Goal: Transaction & Acquisition: Obtain resource

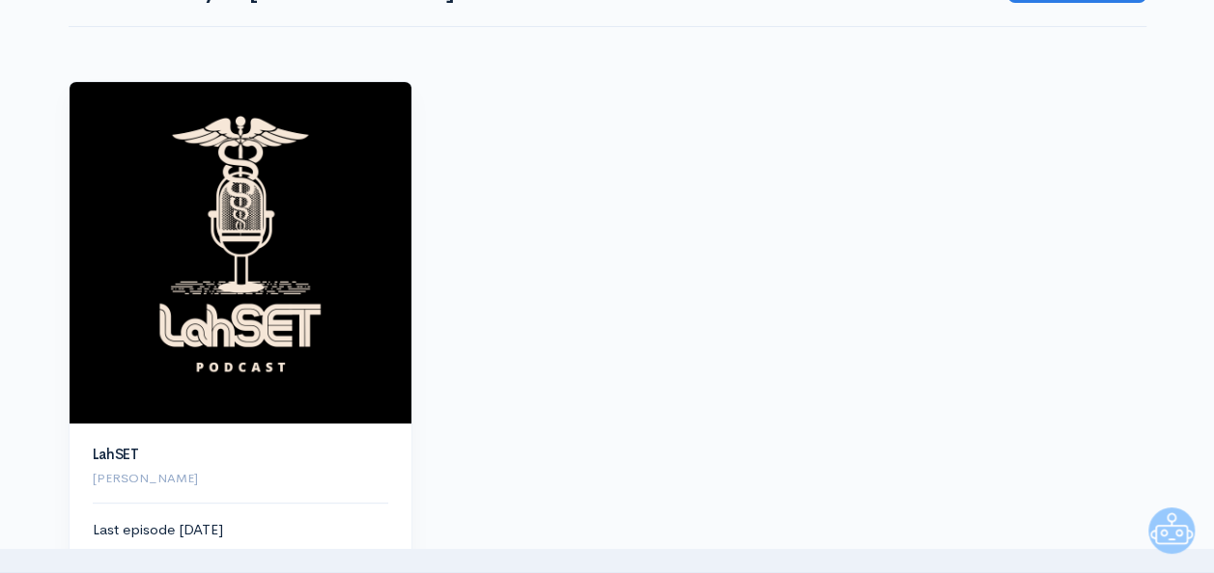
scroll to position [321, 0]
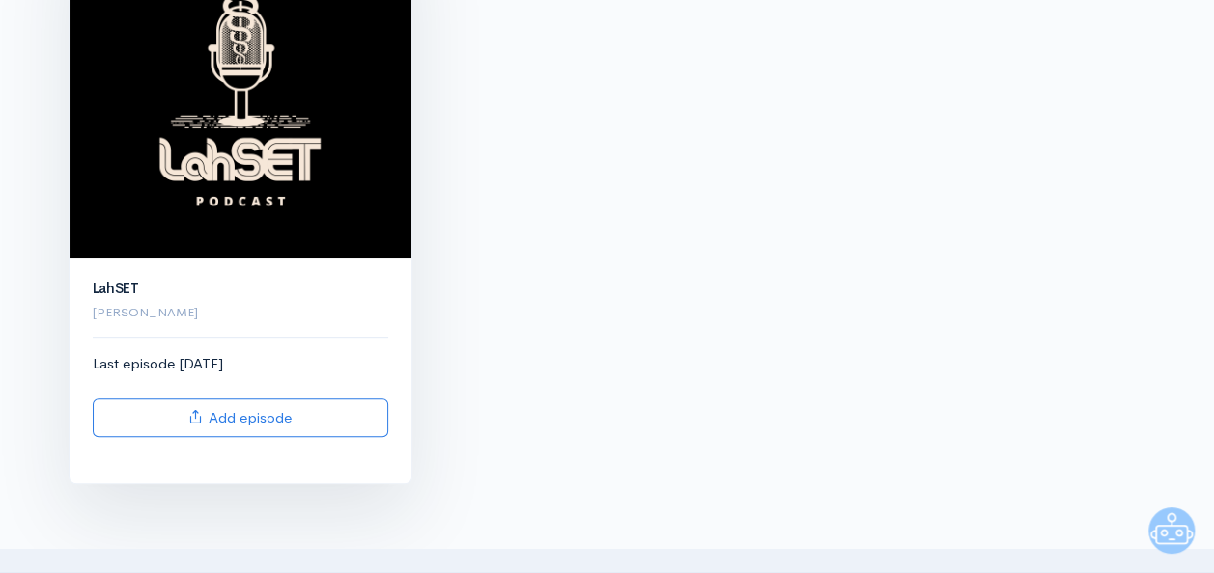
click at [274, 176] on img at bounding box center [241, 87] width 342 height 342
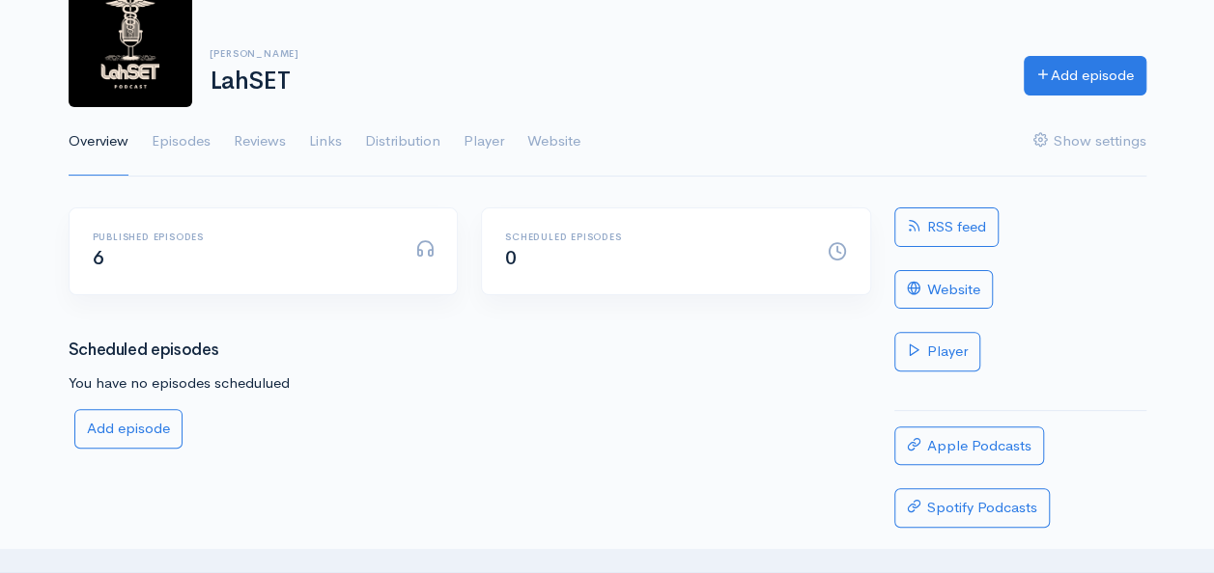
scroll to position [160, 0]
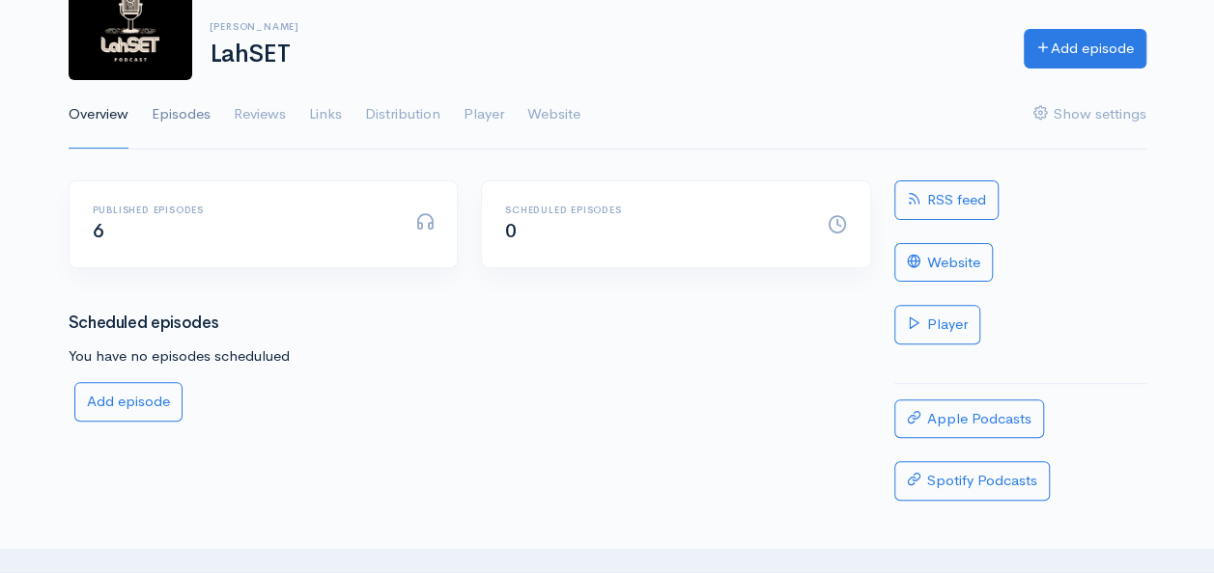
click at [182, 114] on link "Episodes" at bounding box center [181, 115] width 59 height 70
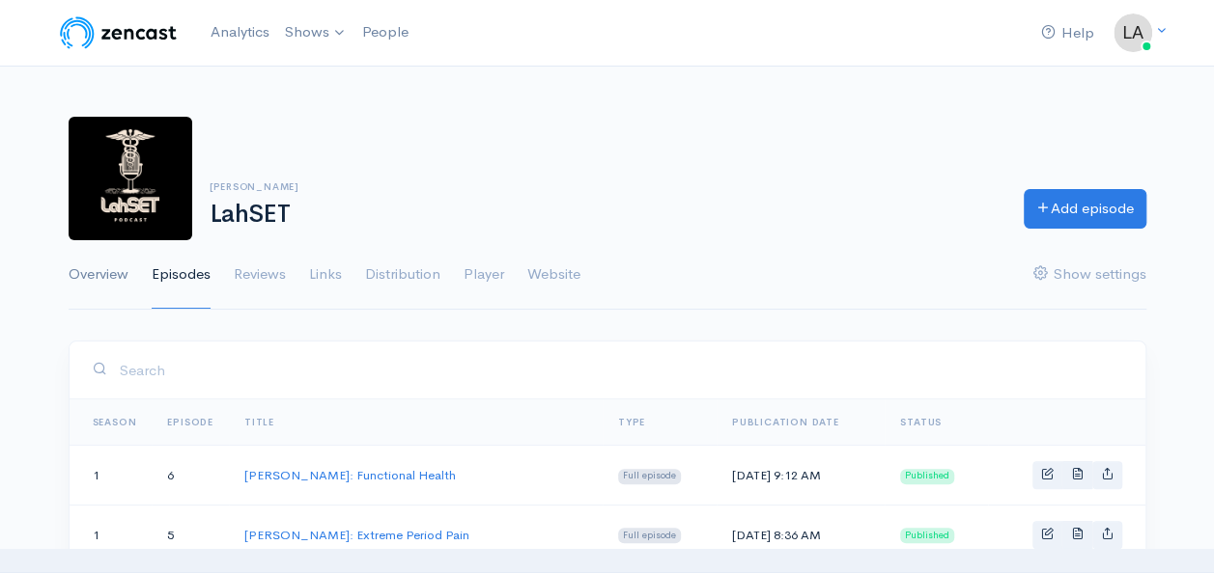
click at [110, 275] on link "Overview" at bounding box center [99, 275] width 60 height 70
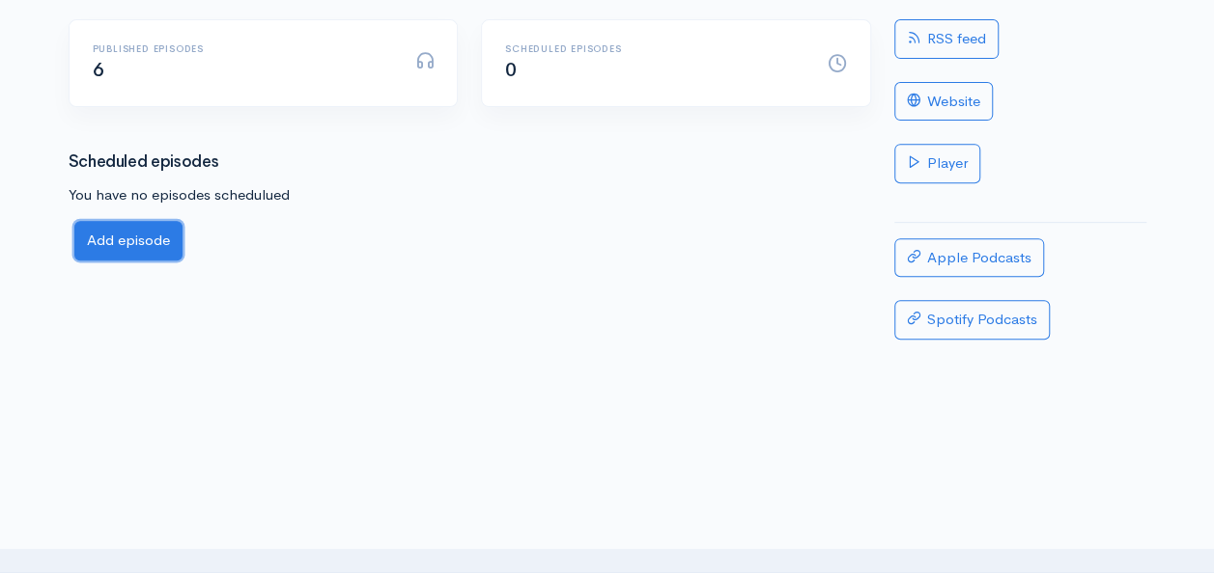
click at [124, 248] on link "Add episode" at bounding box center [128, 241] width 108 height 40
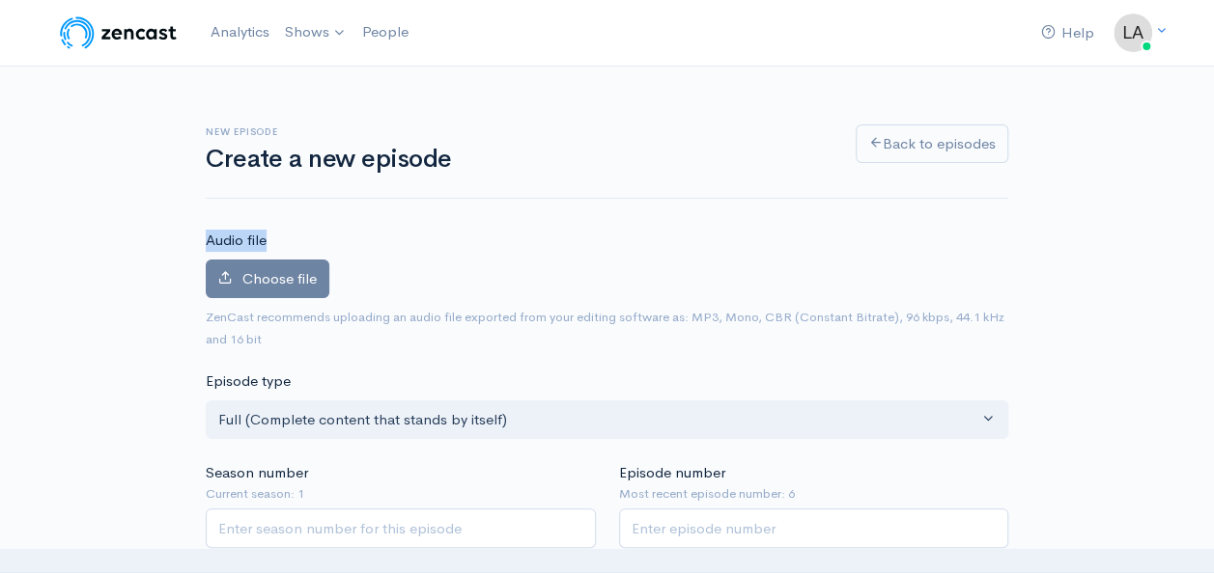
drag, startPoint x: 268, startPoint y: 240, endPoint x: 206, endPoint y: 238, distance: 62.8
click at [206, 238] on div "Audio file Choose file 0 ZenCast recommends uploading an audio file exported fr…" at bounding box center [607, 290] width 802 height 120
drag, startPoint x: 206, startPoint y: 238, endPoint x: 383, endPoint y: 243, distance: 177.7
click at [383, 243] on div "Audio file Choose file 0 ZenCast recommends uploading an audio file exported fr…" at bounding box center [607, 290] width 802 height 120
click at [1140, 29] on img at bounding box center [1132, 33] width 39 height 39
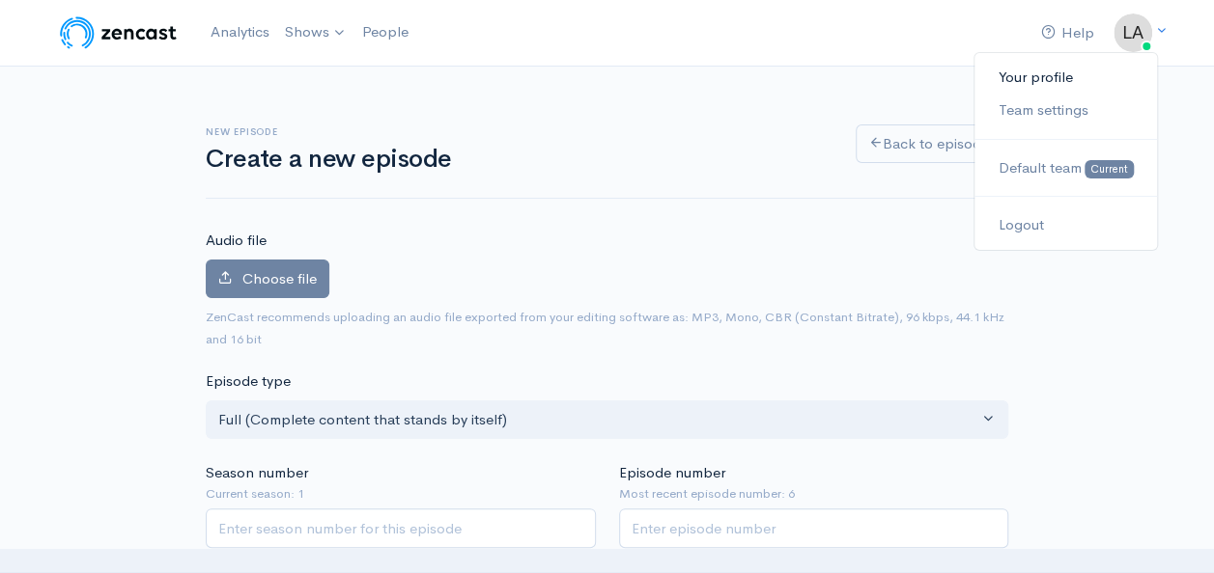
click at [1041, 71] on link "Your profile" at bounding box center [1064, 78] width 181 height 34
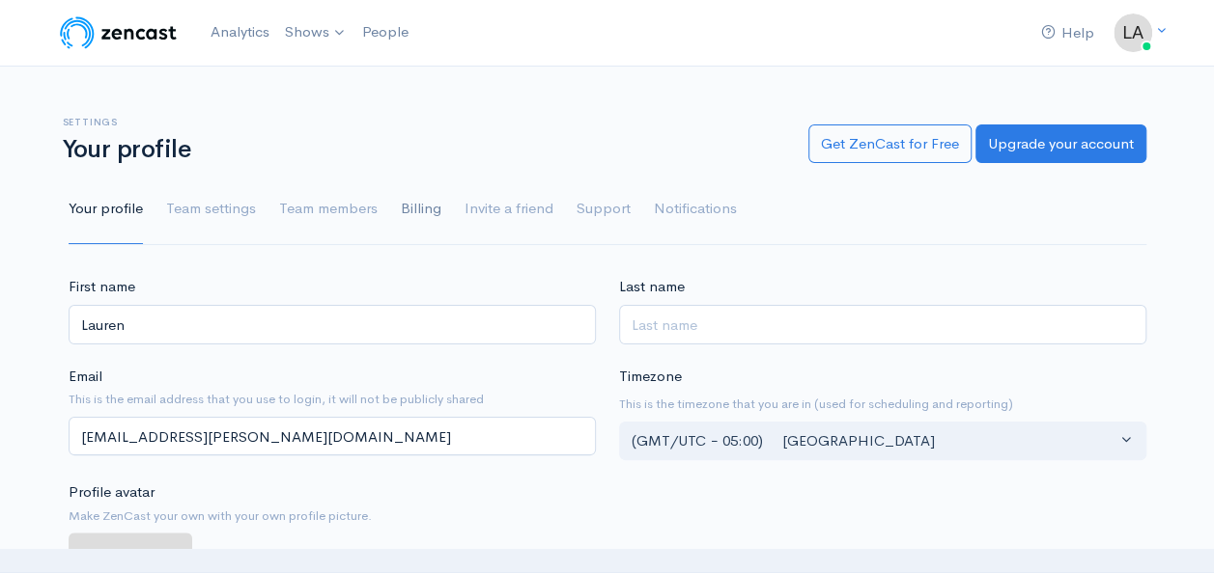
click at [421, 209] on link "Billing" at bounding box center [421, 210] width 41 height 70
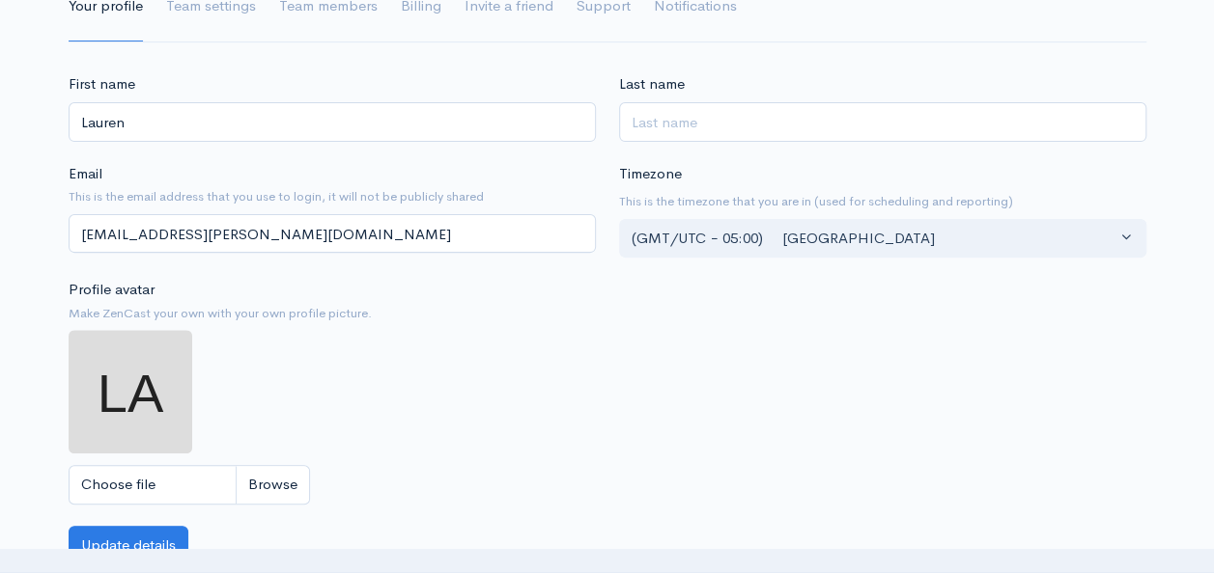
scroll to position [321, 0]
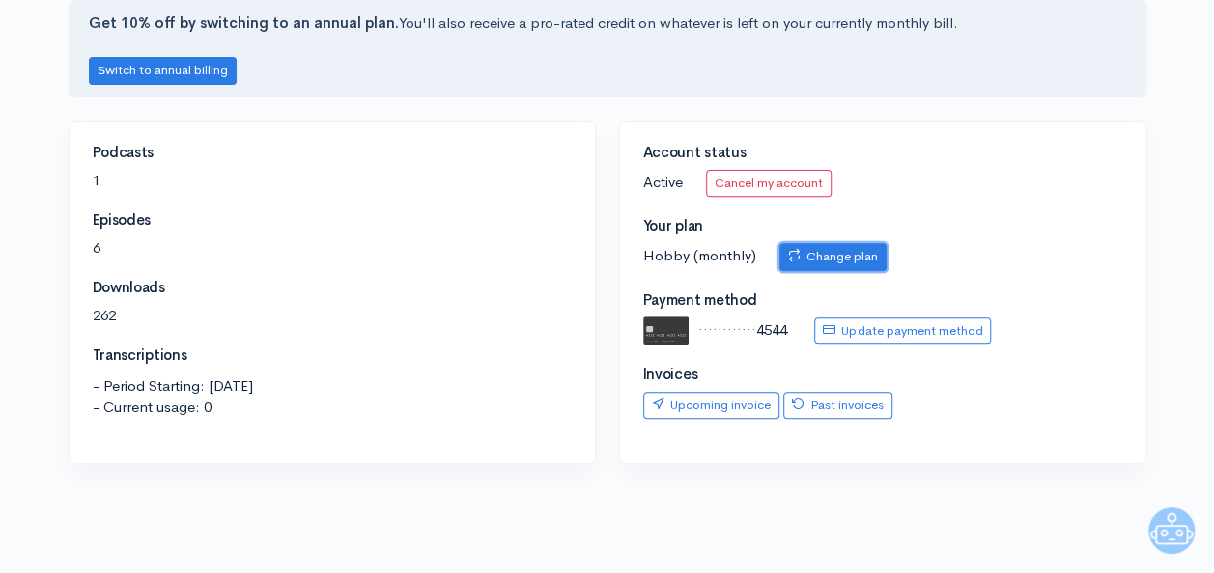
click at [848, 253] on link "Change plan" at bounding box center [832, 257] width 107 height 28
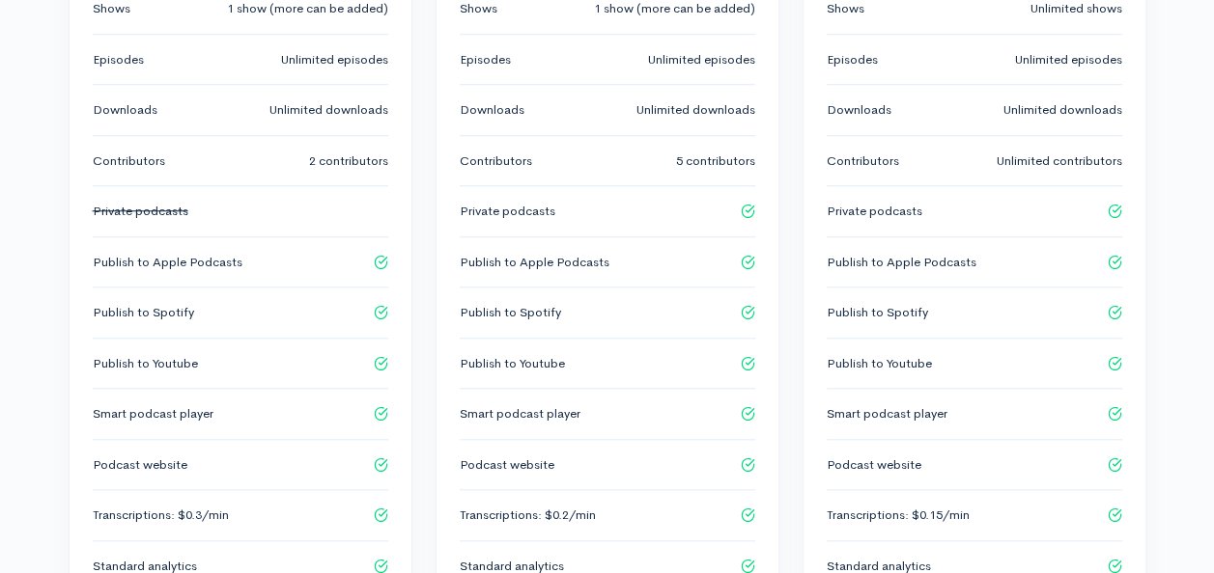
scroll to position [965, 0]
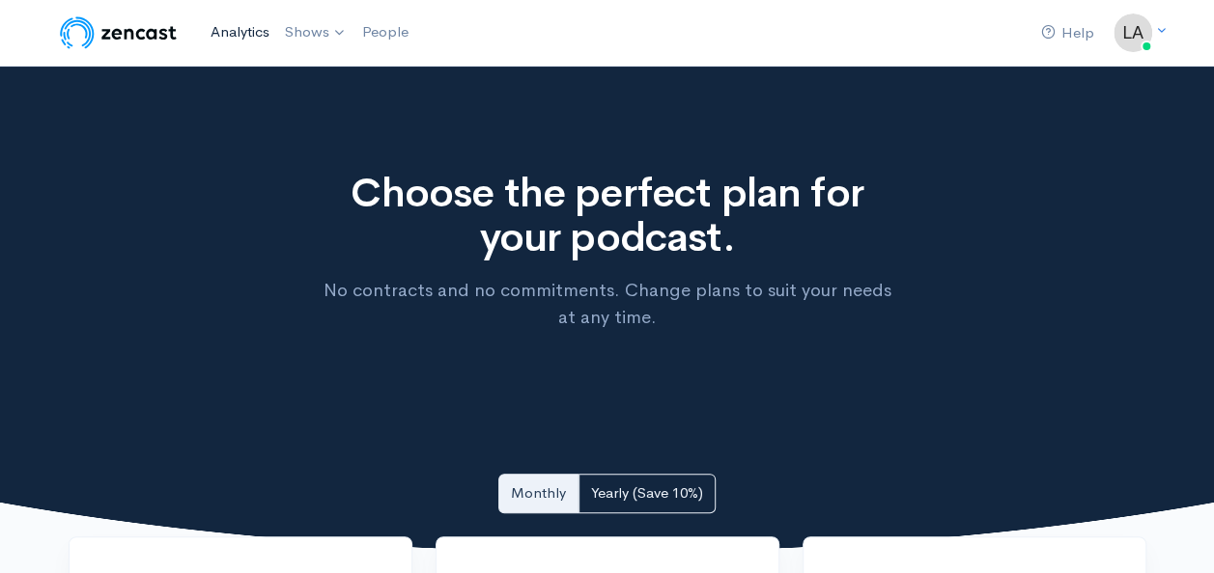
click at [249, 33] on link "Analytics" at bounding box center [240, 33] width 74 height 42
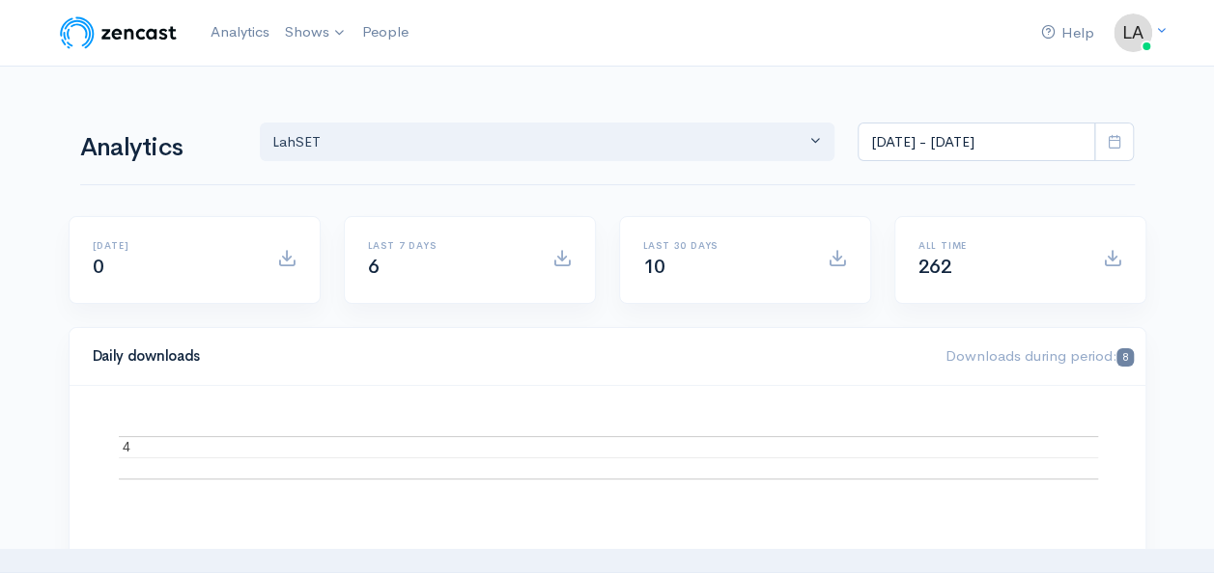
click at [131, 38] on img at bounding box center [118, 33] width 123 height 39
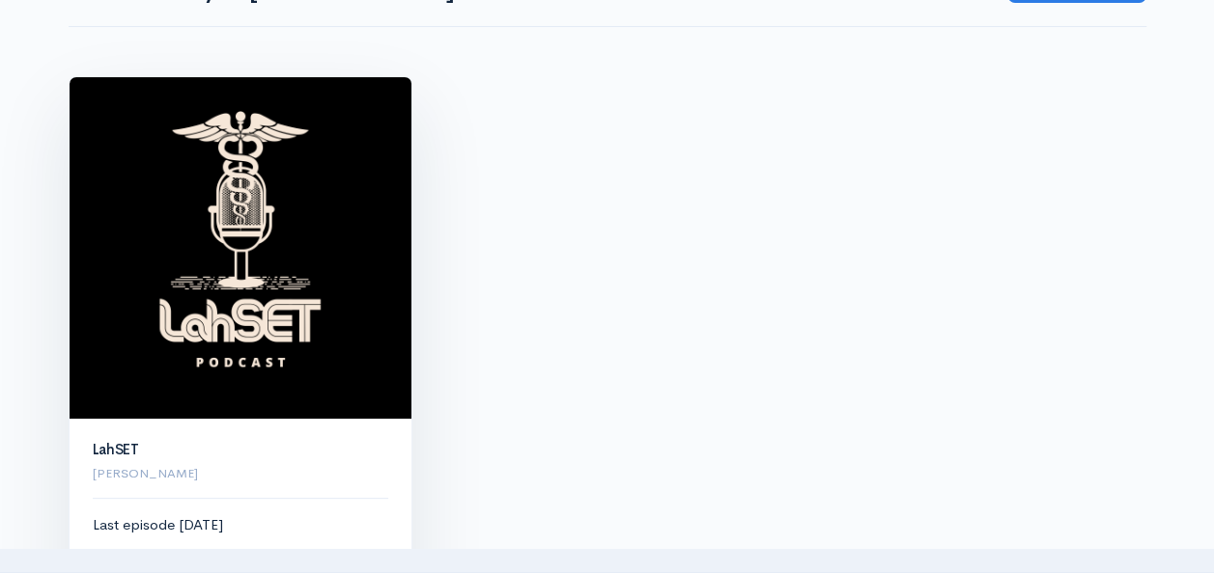
click at [158, 315] on img at bounding box center [241, 248] width 342 height 342
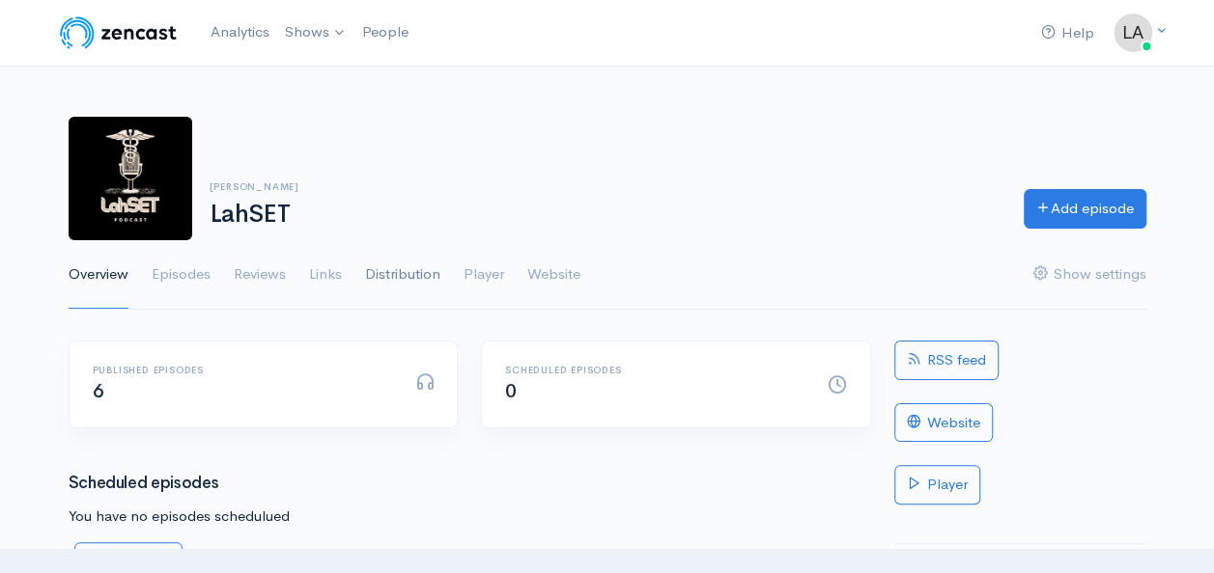
click at [416, 281] on link "Distribution" at bounding box center [402, 275] width 75 height 70
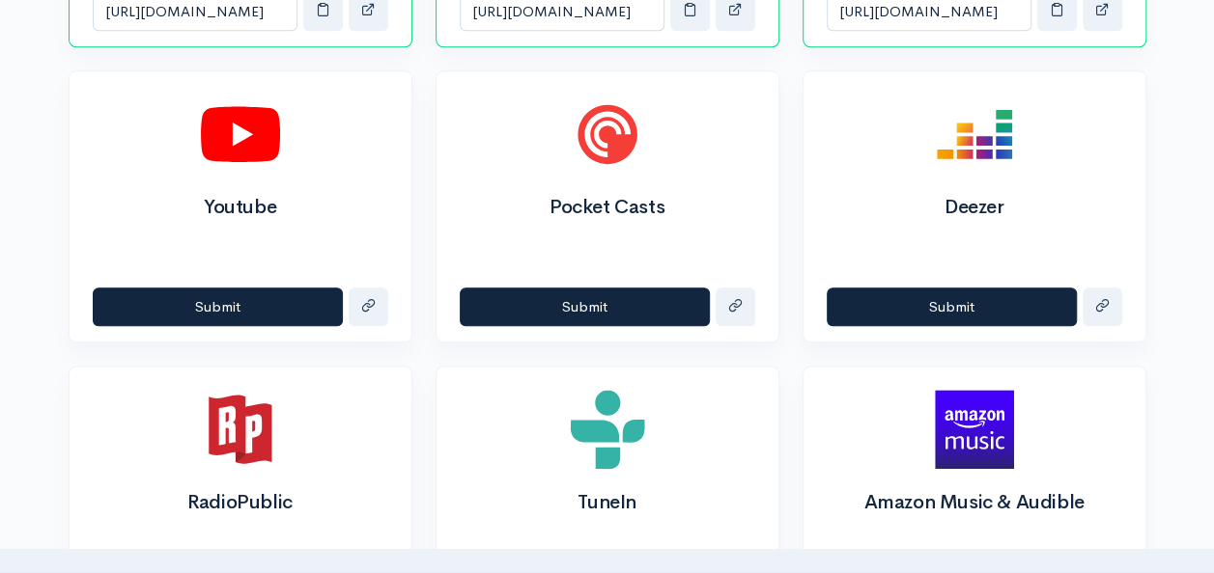
scroll to position [965, 0]
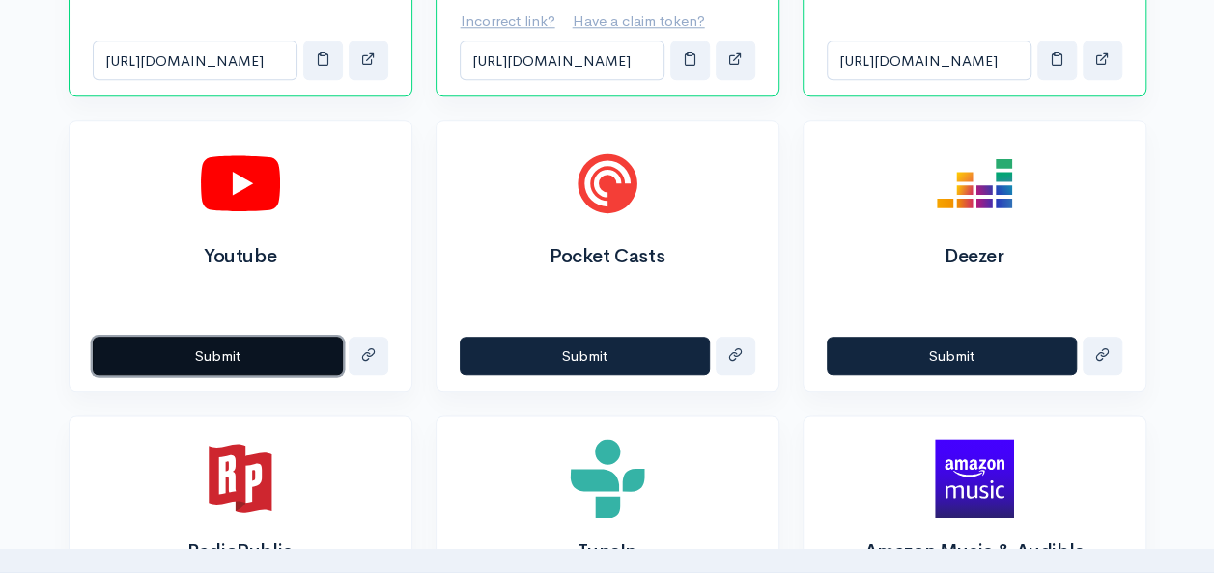
click at [249, 348] on button "Submit" at bounding box center [218, 357] width 250 height 40
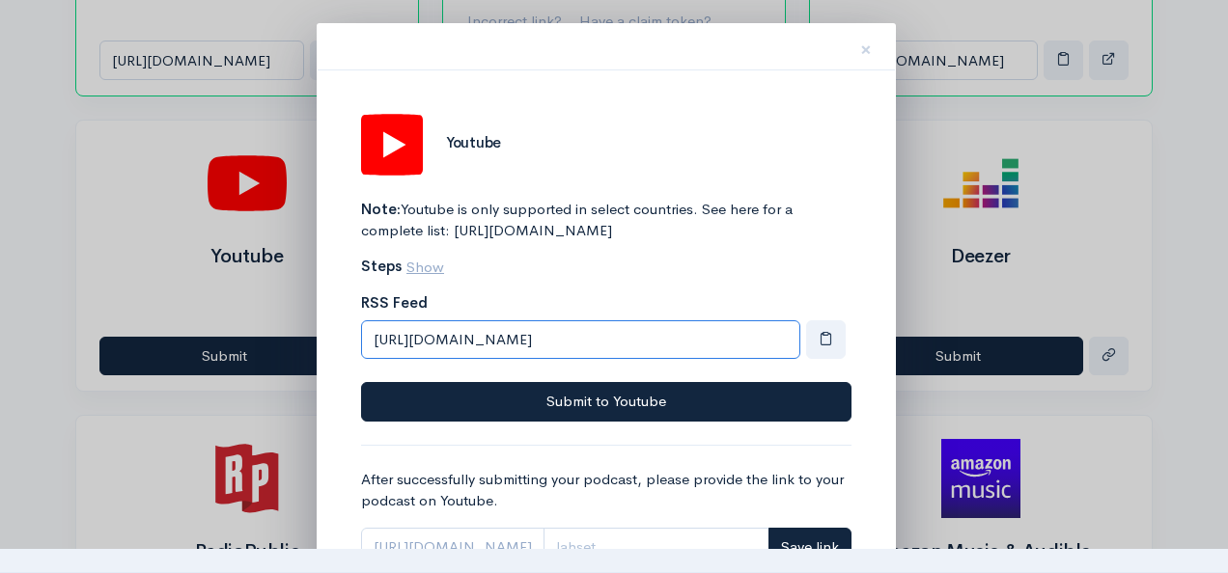
drag, startPoint x: 660, startPoint y: 365, endPoint x: 337, endPoint y: 369, distance: 323.4
click at [337, 369] on div "Youtube Note: Youtube is only supported in select countries. See here for a com…" at bounding box center [606, 359] width 577 height 579
click at [867, 47] on span "×" at bounding box center [866, 50] width 12 height 28
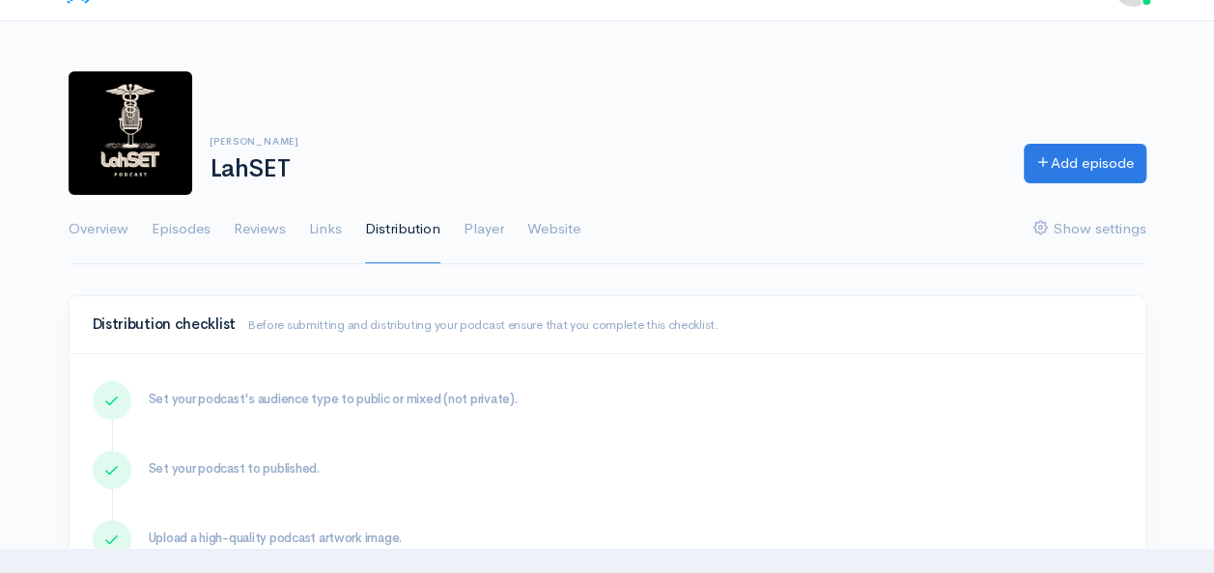
scroll to position [0, 0]
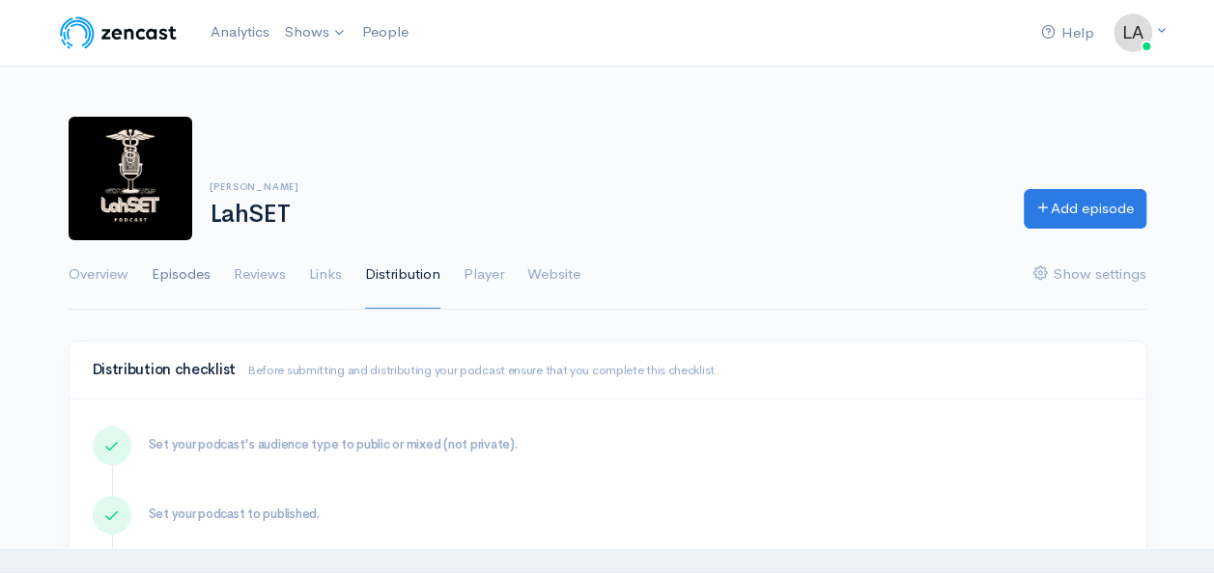
click at [175, 276] on link "Episodes" at bounding box center [181, 275] width 59 height 70
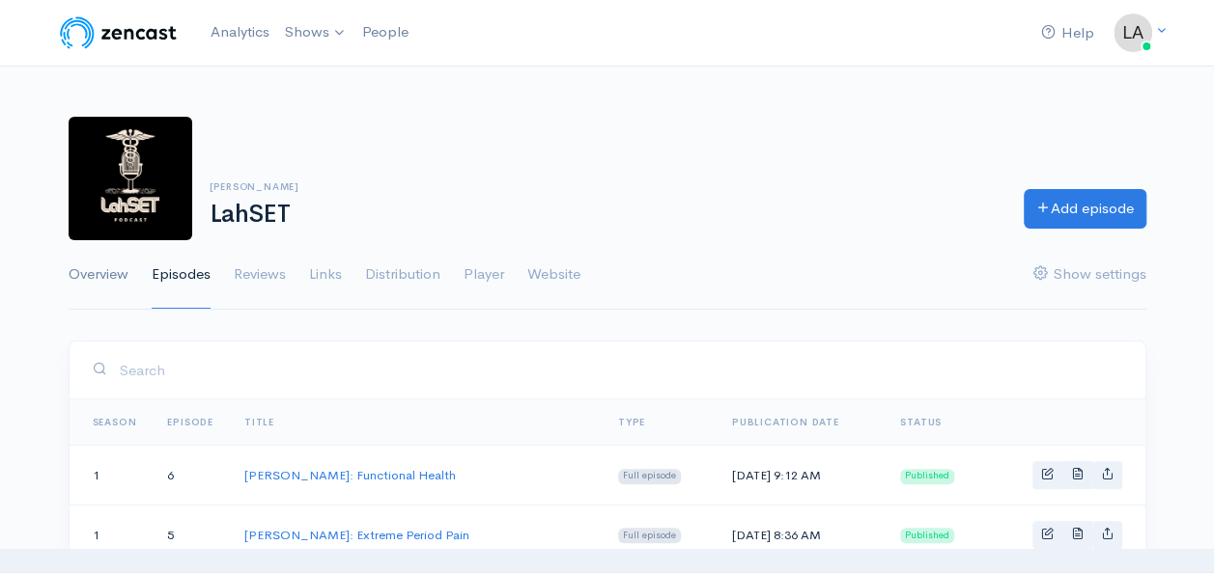
click at [92, 271] on link "Overview" at bounding box center [99, 275] width 60 height 70
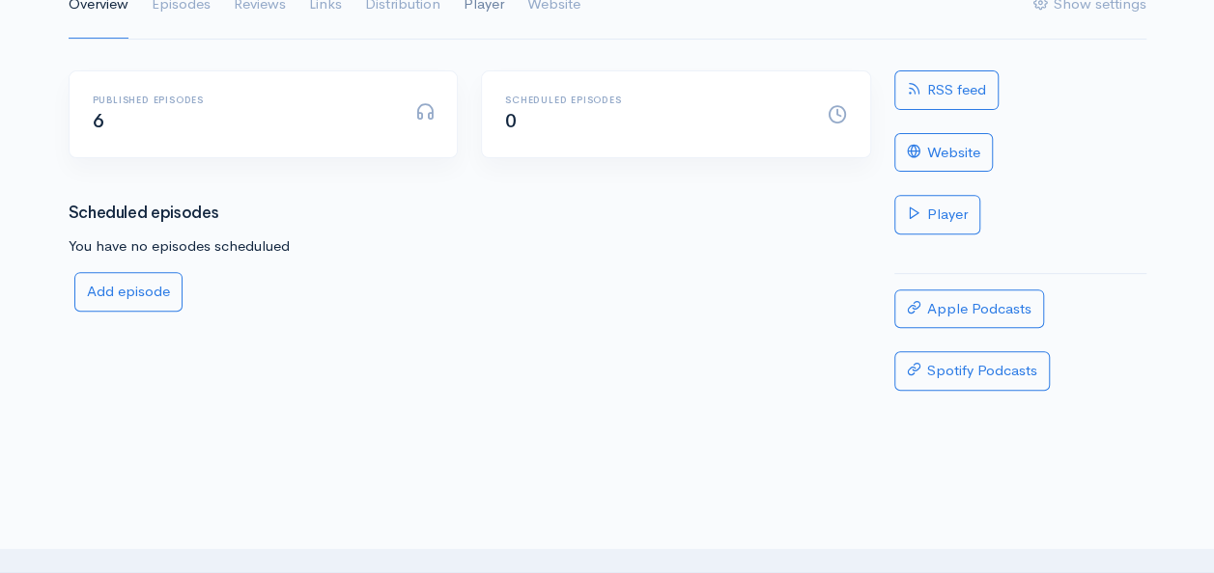
scroll to position [321, 0]
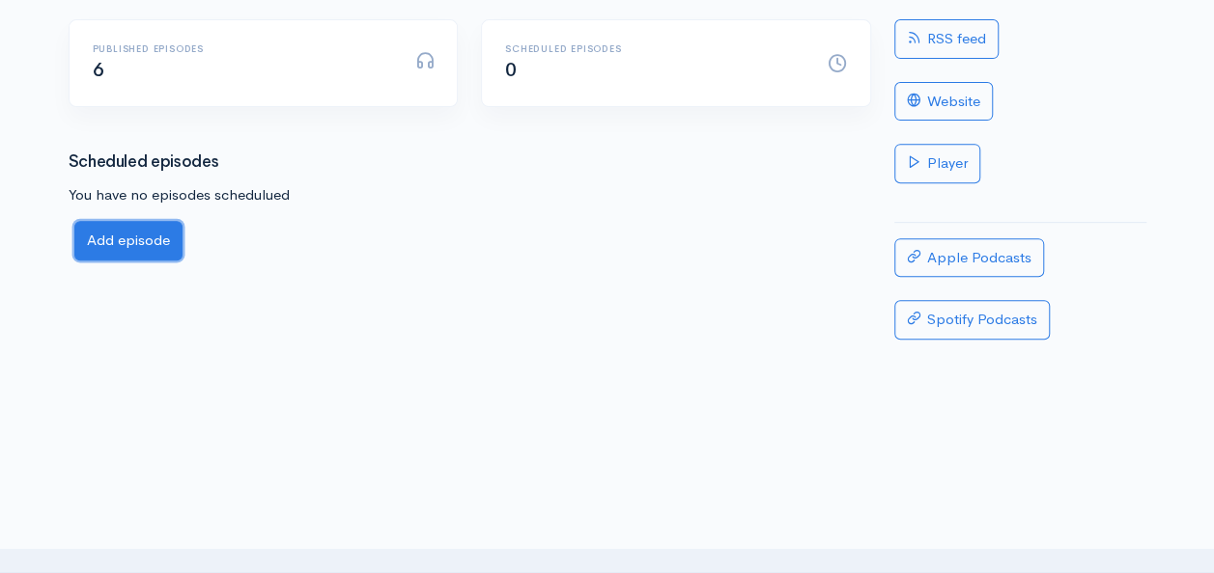
click at [160, 244] on link "Add episode" at bounding box center [128, 241] width 108 height 40
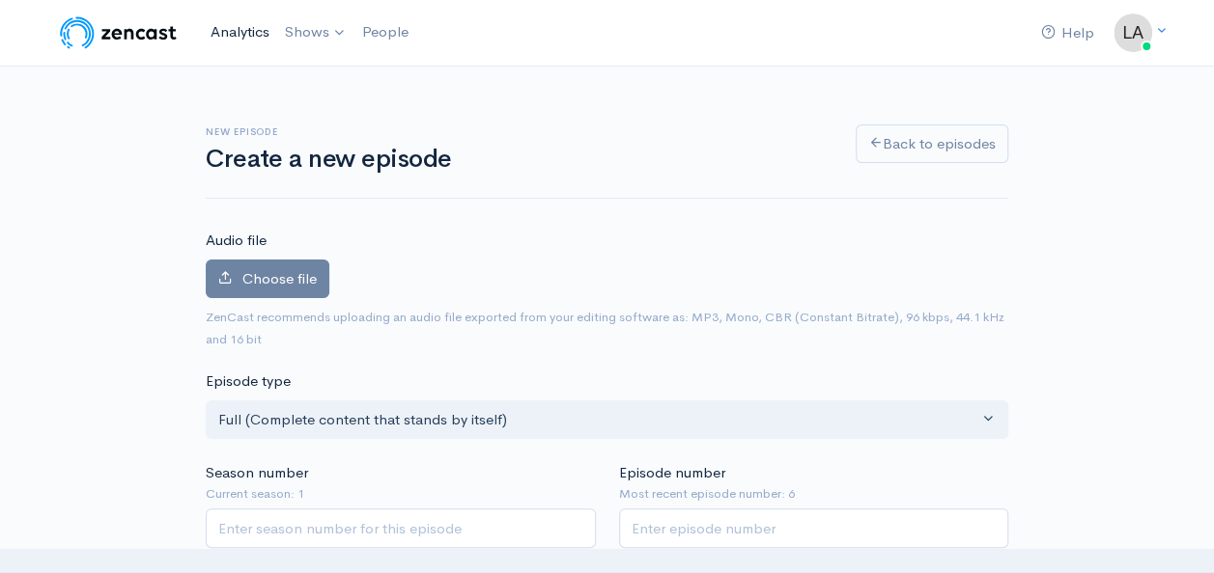
click at [259, 31] on link "Analytics" at bounding box center [240, 33] width 74 height 42
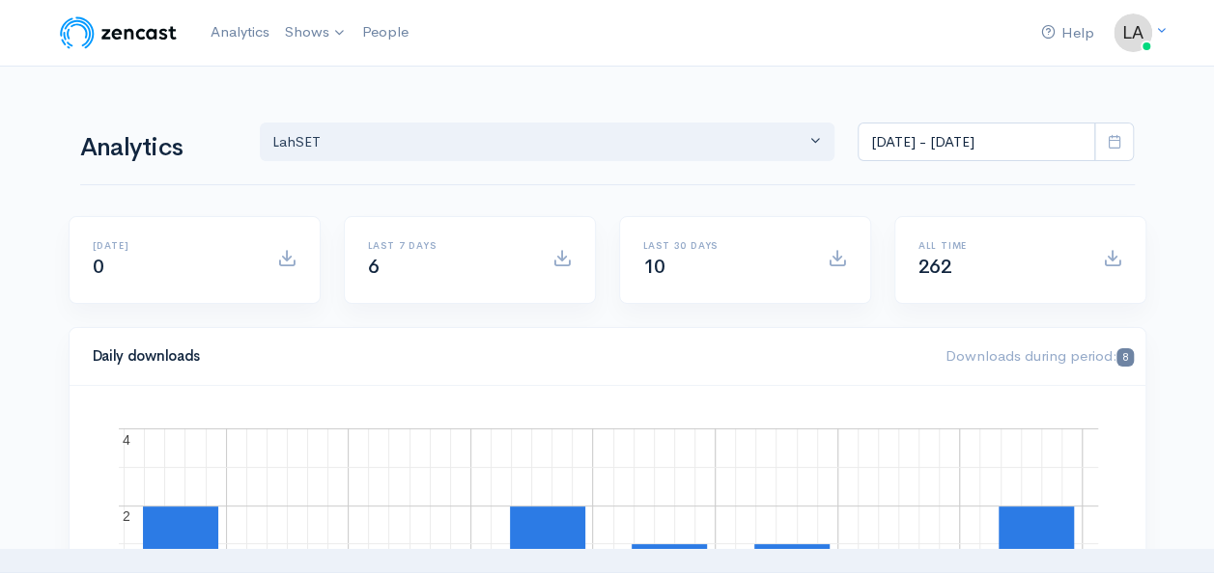
click at [109, 37] on img at bounding box center [118, 33] width 123 height 39
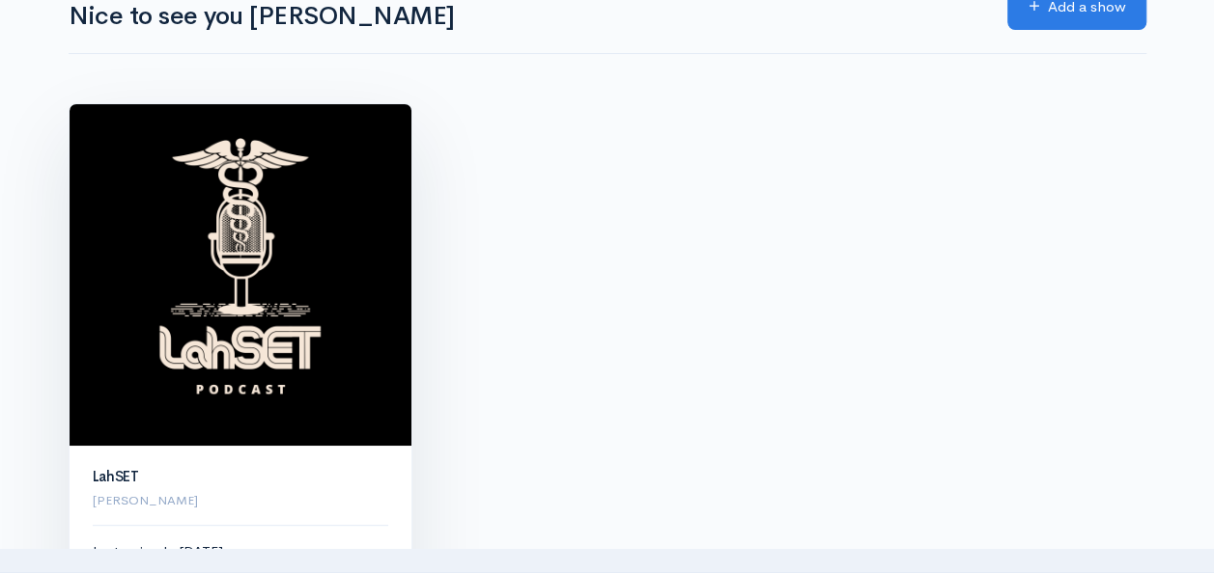
scroll to position [160, 0]
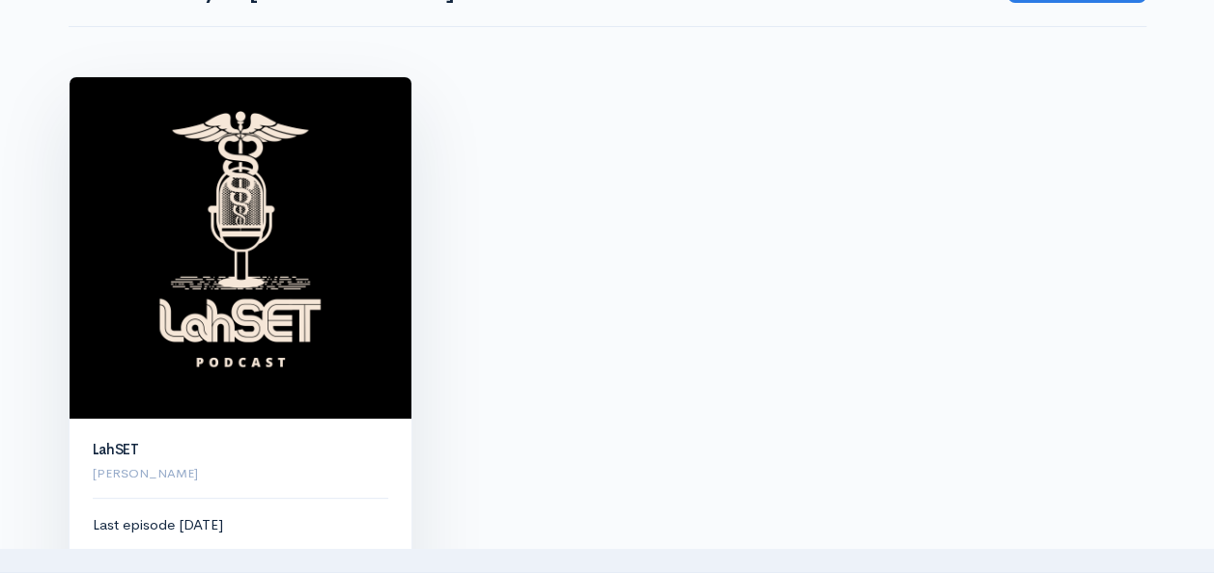
click at [287, 281] on img at bounding box center [241, 248] width 342 height 342
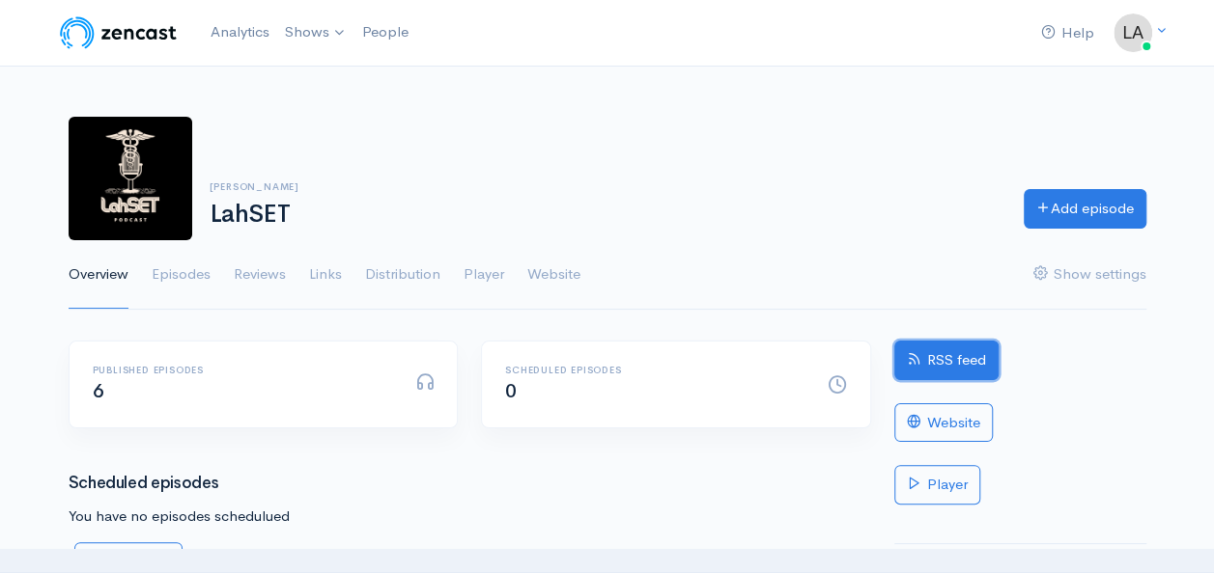
click at [935, 362] on link "RSS feed" at bounding box center [946, 361] width 104 height 40
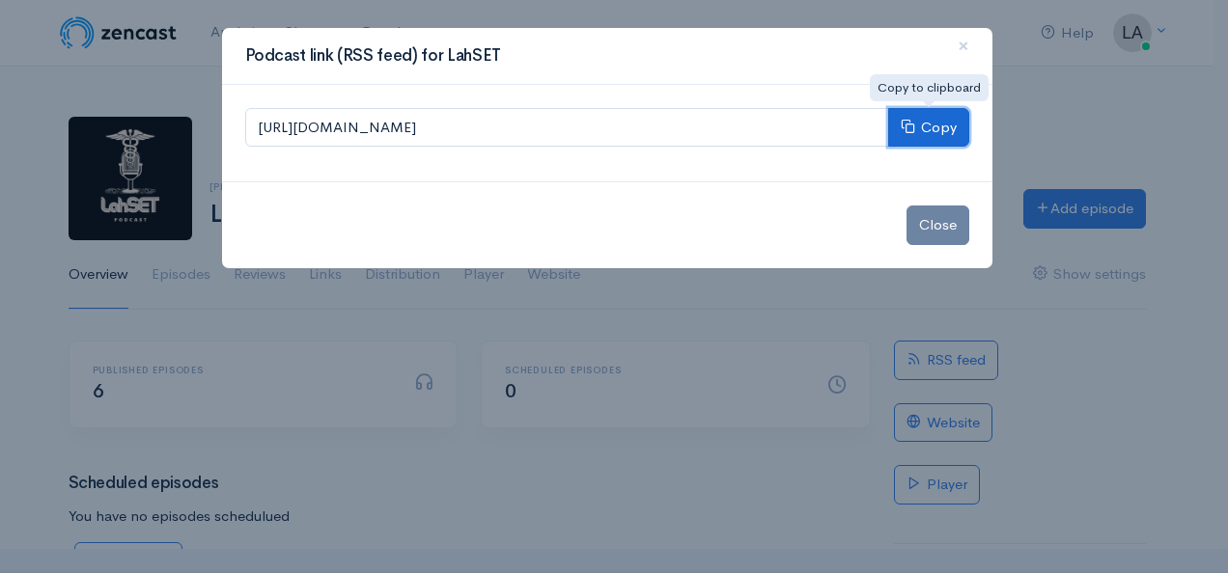
click at [933, 124] on button "Copy" at bounding box center [928, 128] width 81 height 40
drag, startPoint x: 933, startPoint y: 124, endPoint x: 1153, endPoint y: 130, distance: 220.2
click at [1153, 130] on div "Podcast link (RSS feed) for LahSET × https://media.zencast.fm/lahset/rss Copy C…" at bounding box center [614, 286] width 1228 height 573
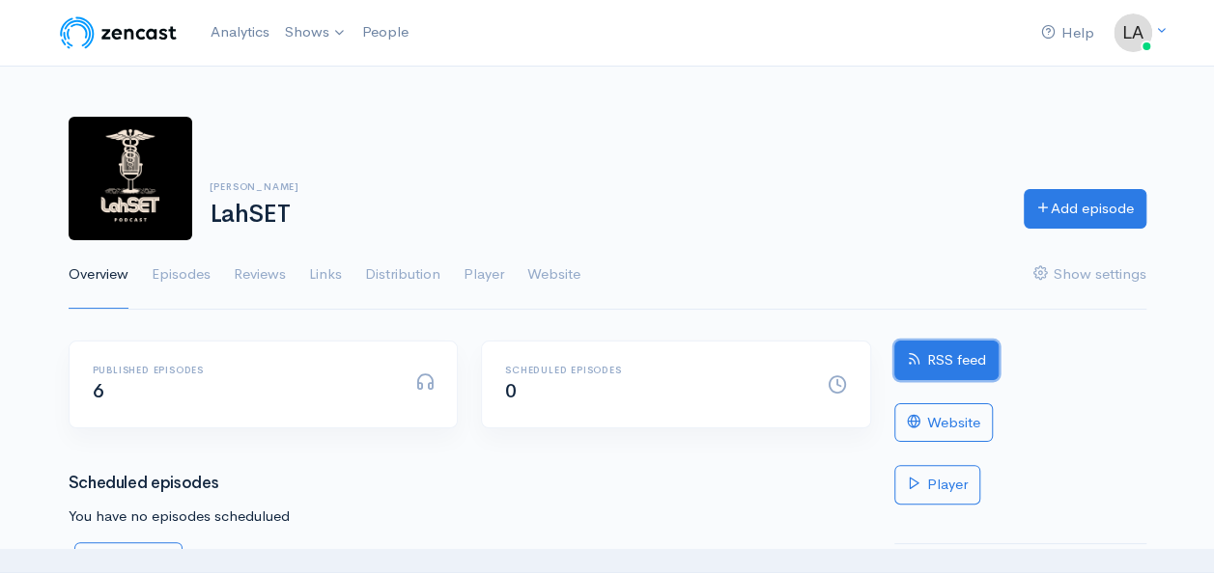
click at [972, 364] on link "RSS feed" at bounding box center [946, 361] width 104 height 40
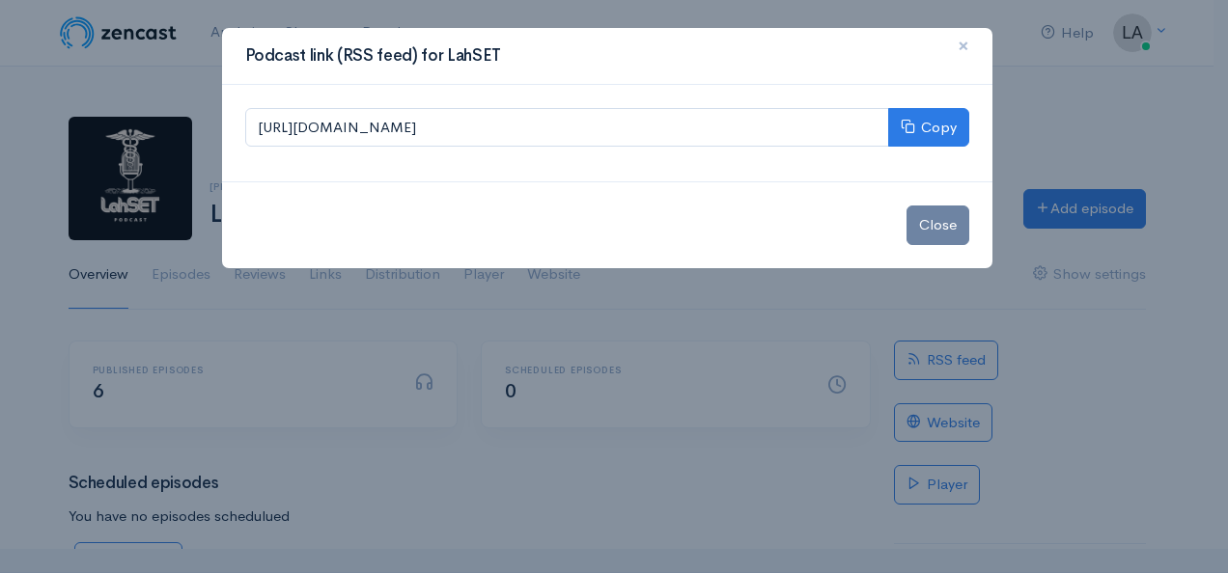
click at [965, 50] on span "×" at bounding box center [964, 46] width 12 height 28
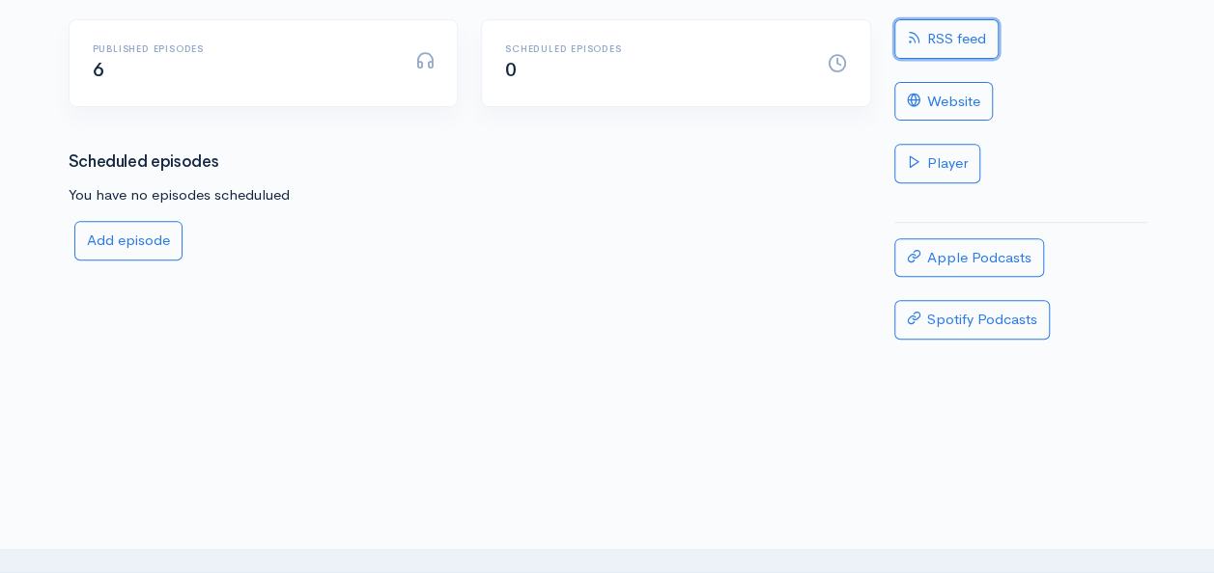
scroll to position [160, 0]
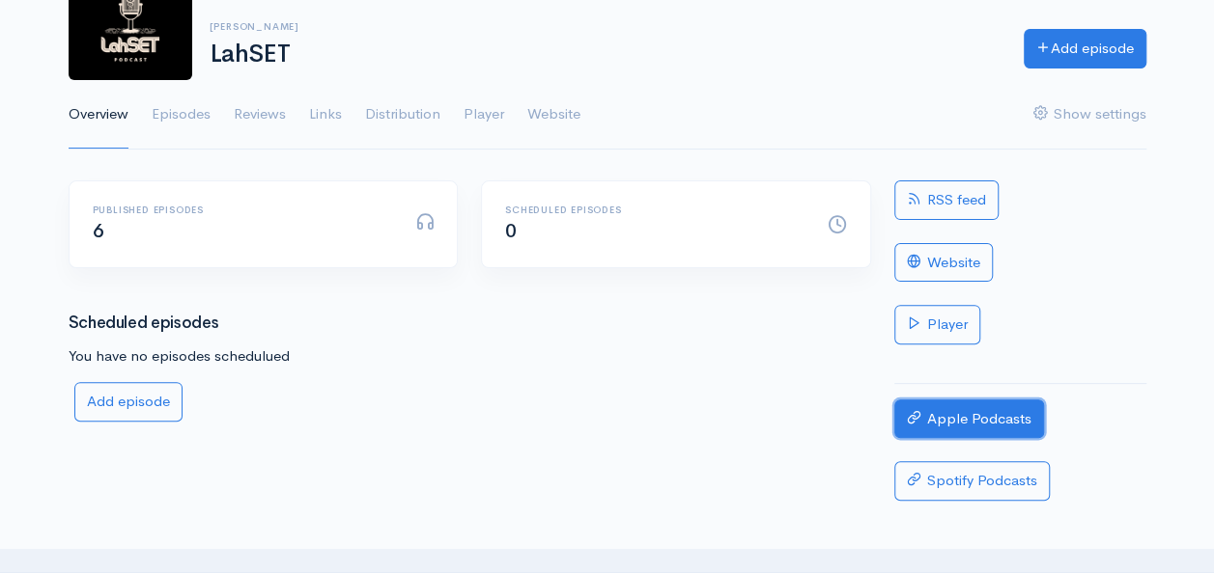
click at [973, 420] on link "Apple Podcasts" at bounding box center [969, 420] width 150 height 40
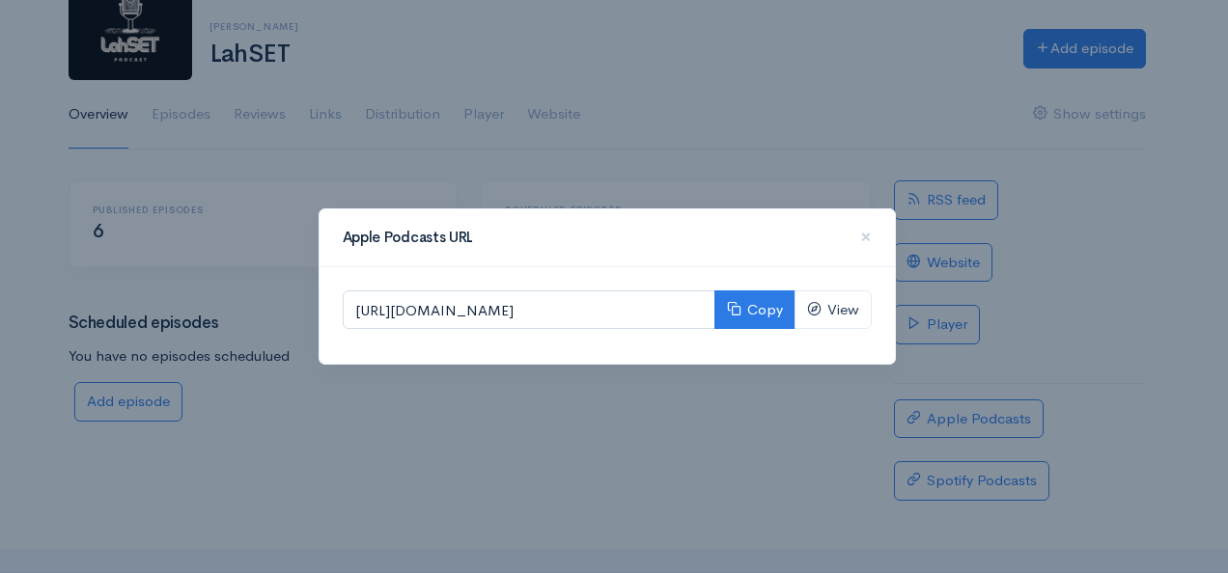
click at [1176, 297] on div "Apple Podcasts URL × https://podcasts.apple.com/us/podcast/lahset/id1723536685 …" at bounding box center [614, 286] width 1228 height 573
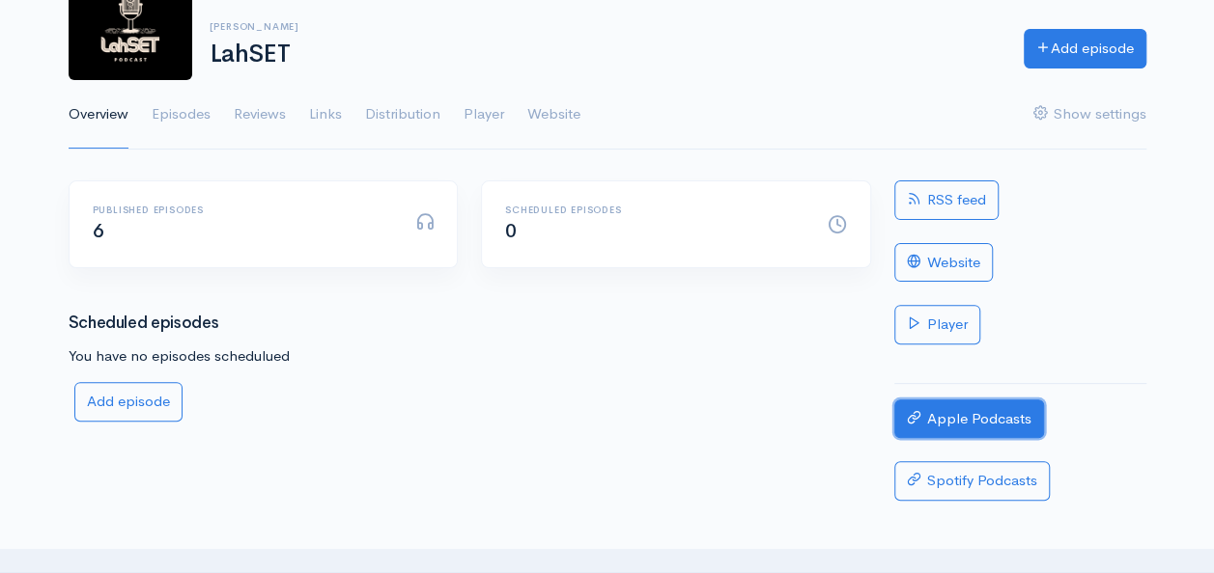
click at [968, 415] on link "Apple Podcasts" at bounding box center [969, 420] width 150 height 40
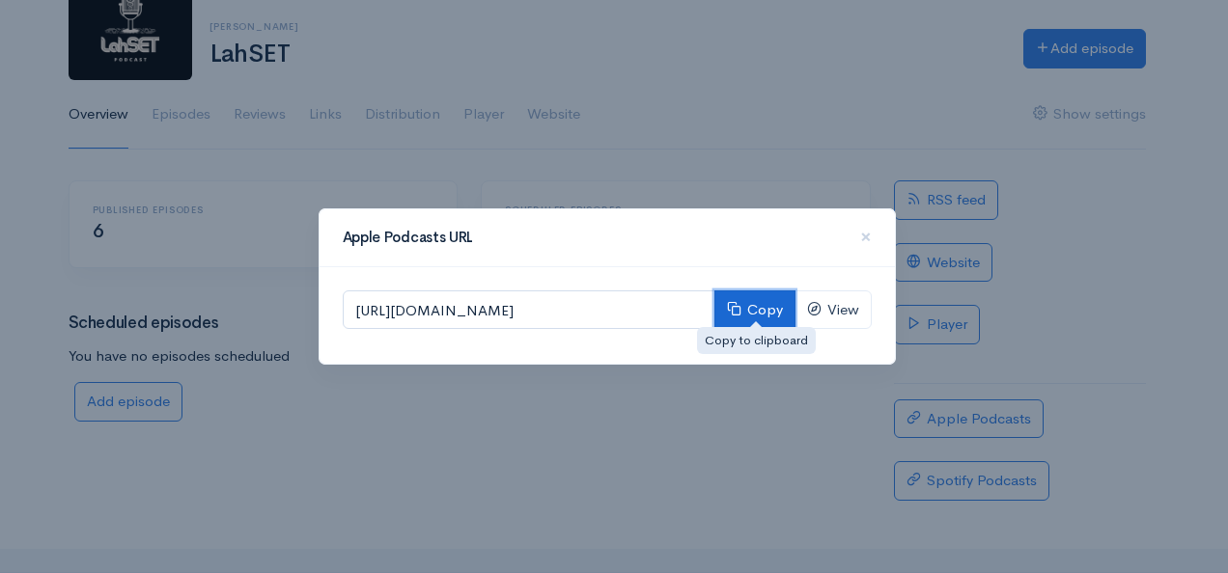
click at [754, 307] on button "Copy" at bounding box center [754, 311] width 81 height 40
drag, startPoint x: 754, startPoint y: 307, endPoint x: 1068, endPoint y: 249, distance: 319.1
click at [1075, 249] on div "Apple Podcasts URL × https://podcasts.apple.com/us/podcast/lahset/id1723536685 …" at bounding box center [614, 286] width 1228 height 573
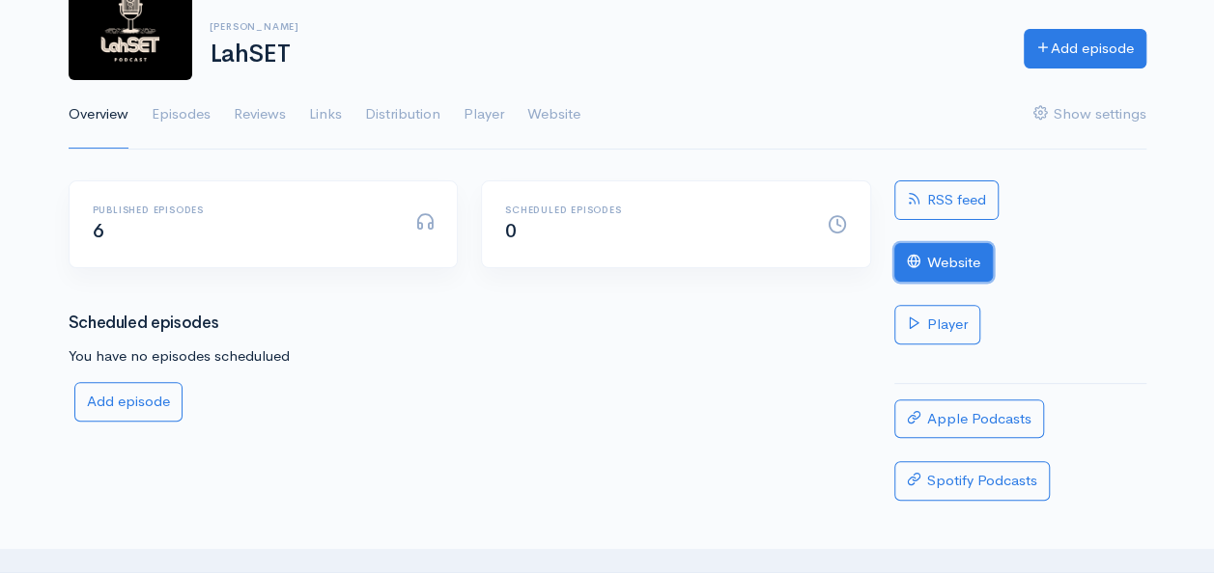
click at [946, 260] on link "Website" at bounding box center [943, 263] width 98 height 40
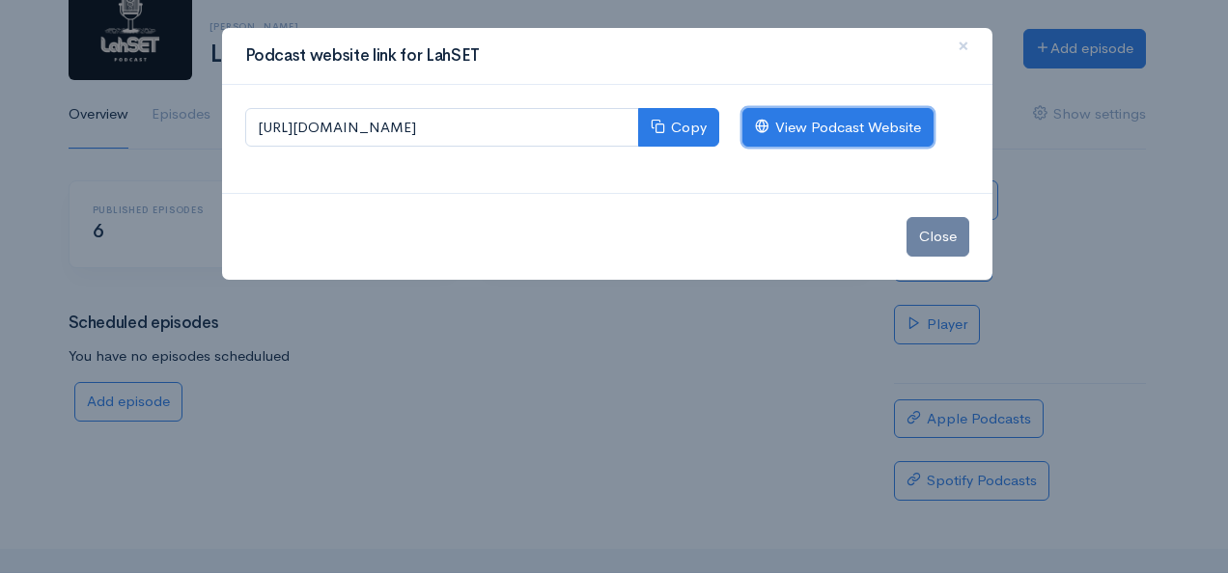
click at [846, 127] on link "View Podcast Website" at bounding box center [837, 128] width 191 height 40
click at [814, 123] on link "View Podcast Website" at bounding box center [837, 128] width 191 height 40
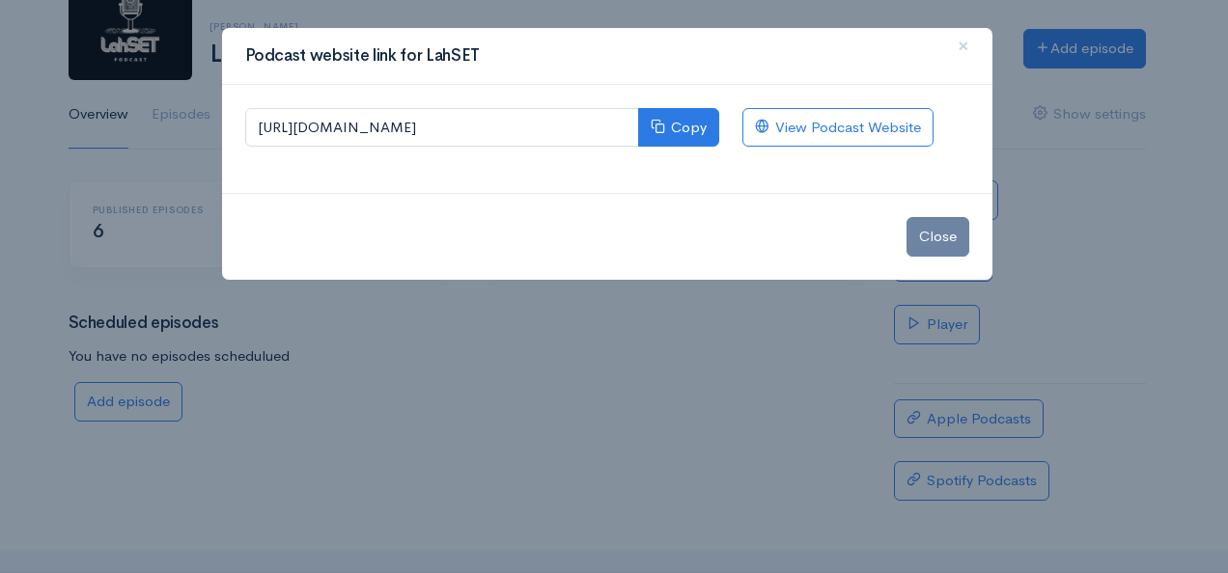
click at [973, 250] on div "Close" at bounding box center [607, 236] width 770 height 87
click at [948, 234] on button "Close" at bounding box center [938, 237] width 63 height 40
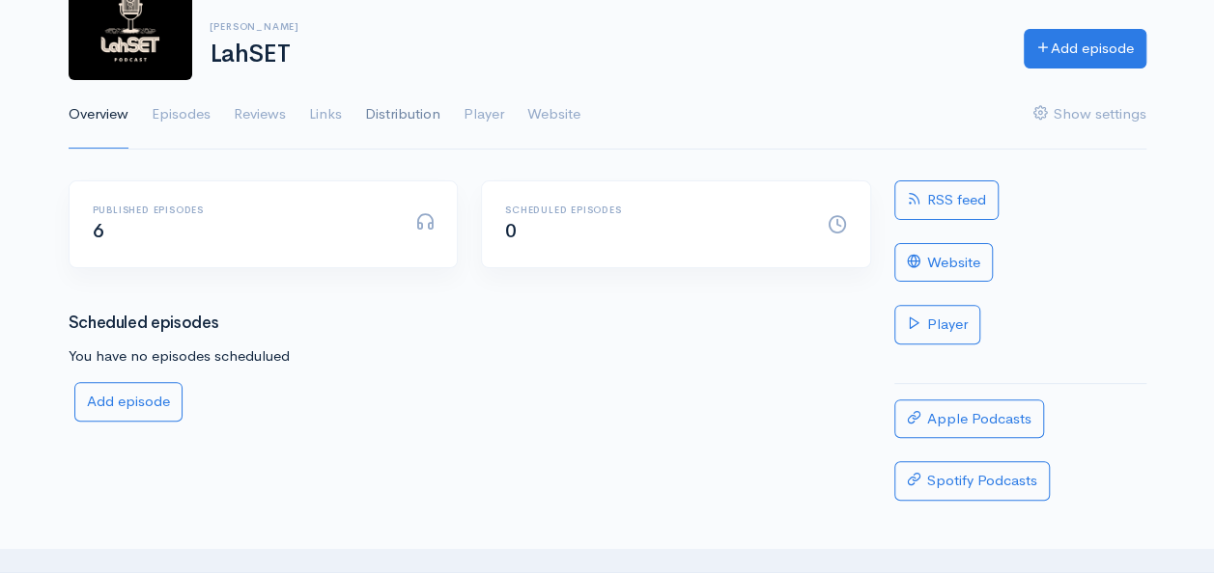
click at [398, 108] on link "Distribution" at bounding box center [402, 115] width 75 height 70
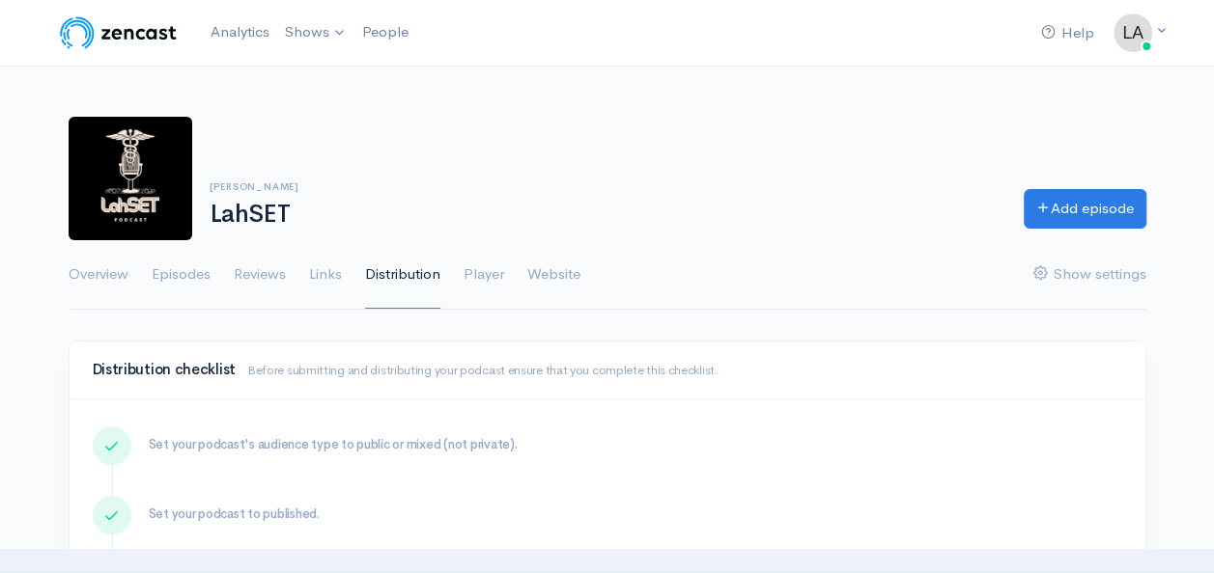
click at [552, 126] on div "Lauren Hale LahSET Add episode" at bounding box center [607, 179] width 1101 height 124
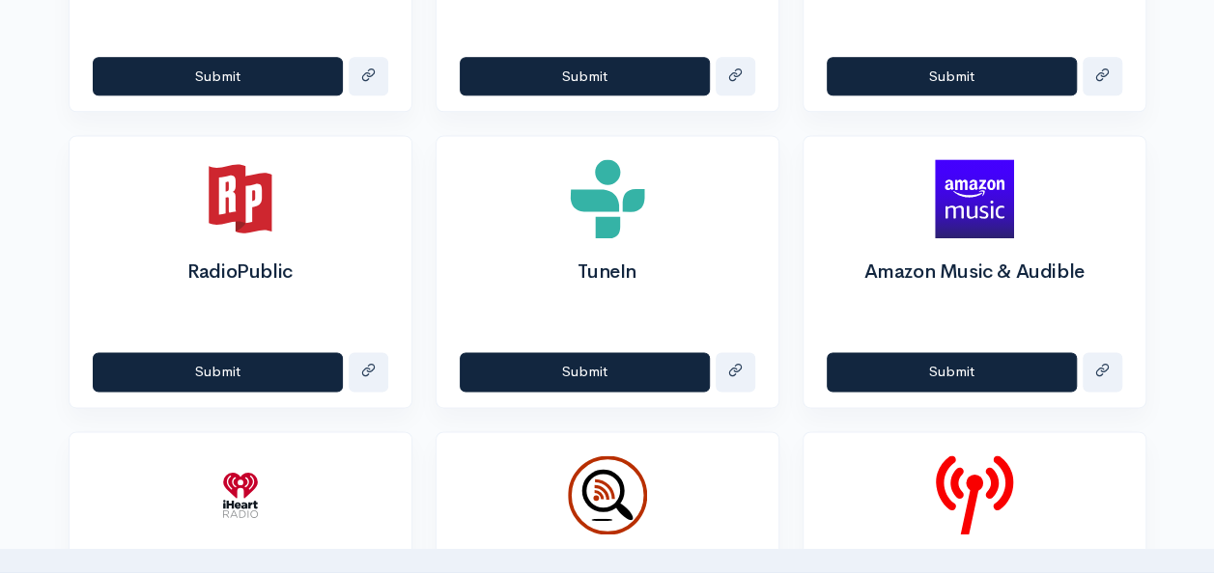
scroll to position [1287, 0]
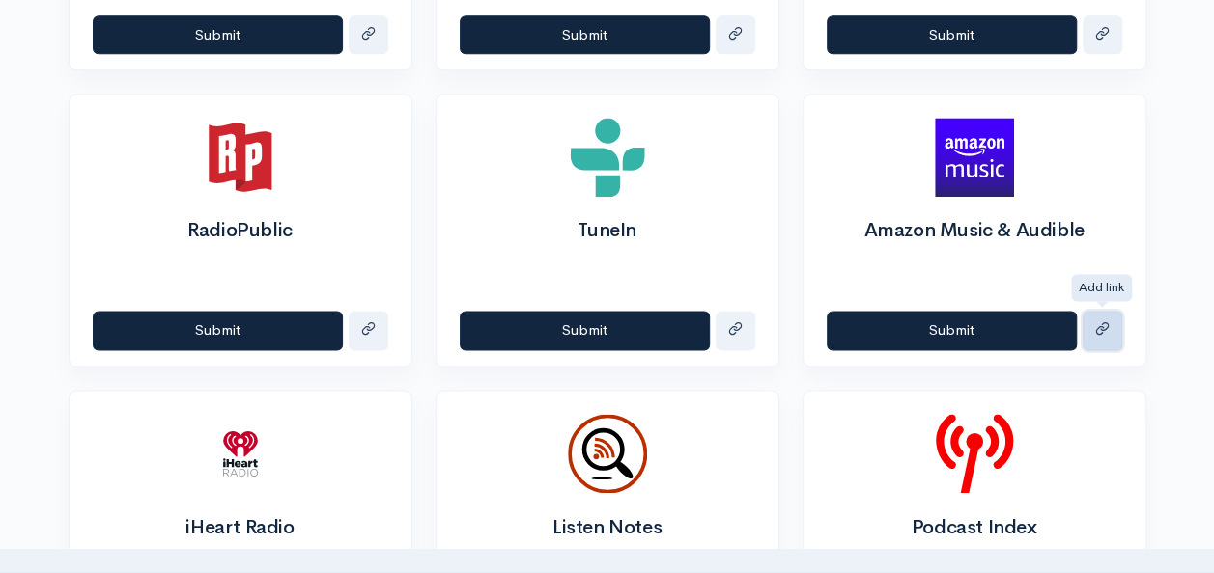
click at [1114, 326] on button "submit" at bounding box center [1102, 331] width 40 height 40
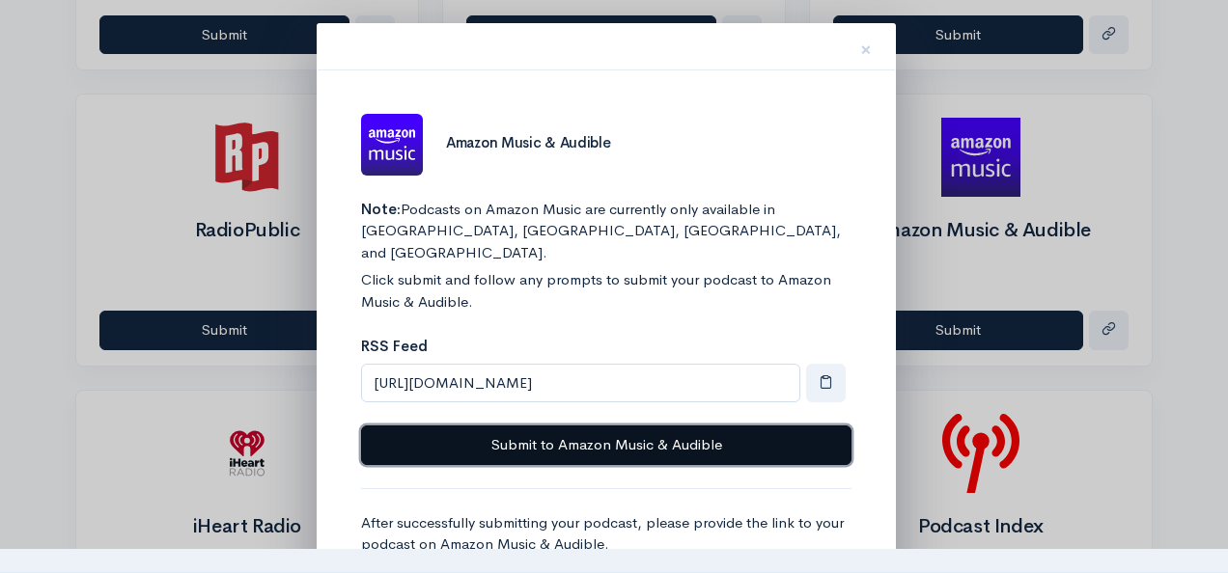
click at [556, 427] on button "Submit to Amazon Music & Audible" at bounding box center [606, 446] width 490 height 40
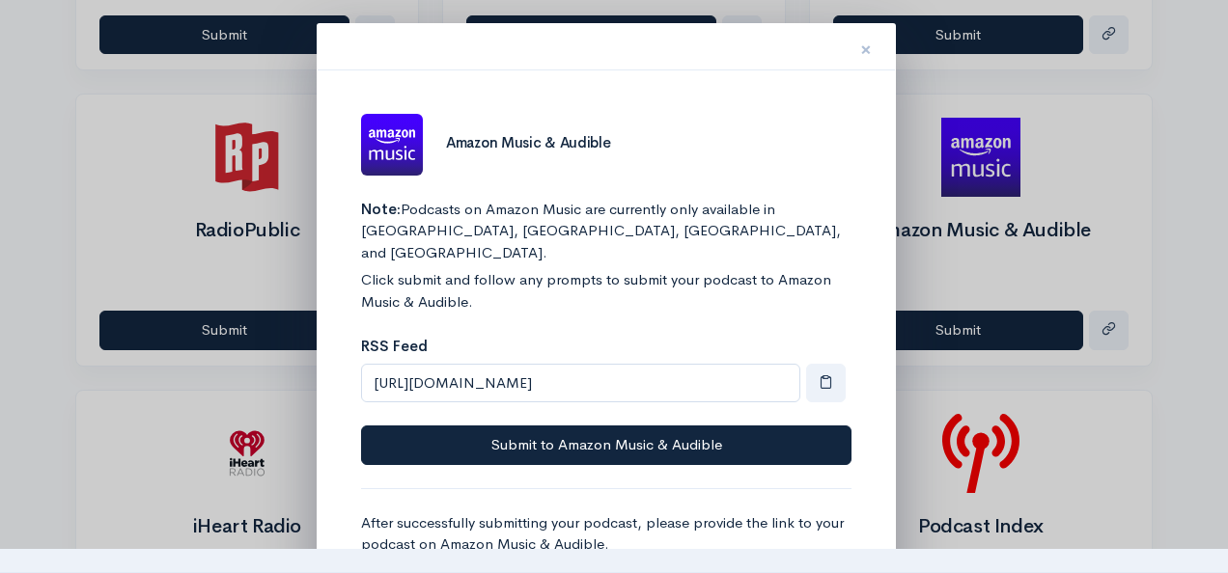
click at [862, 51] on span "×" at bounding box center [866, 50] width 12 height 28
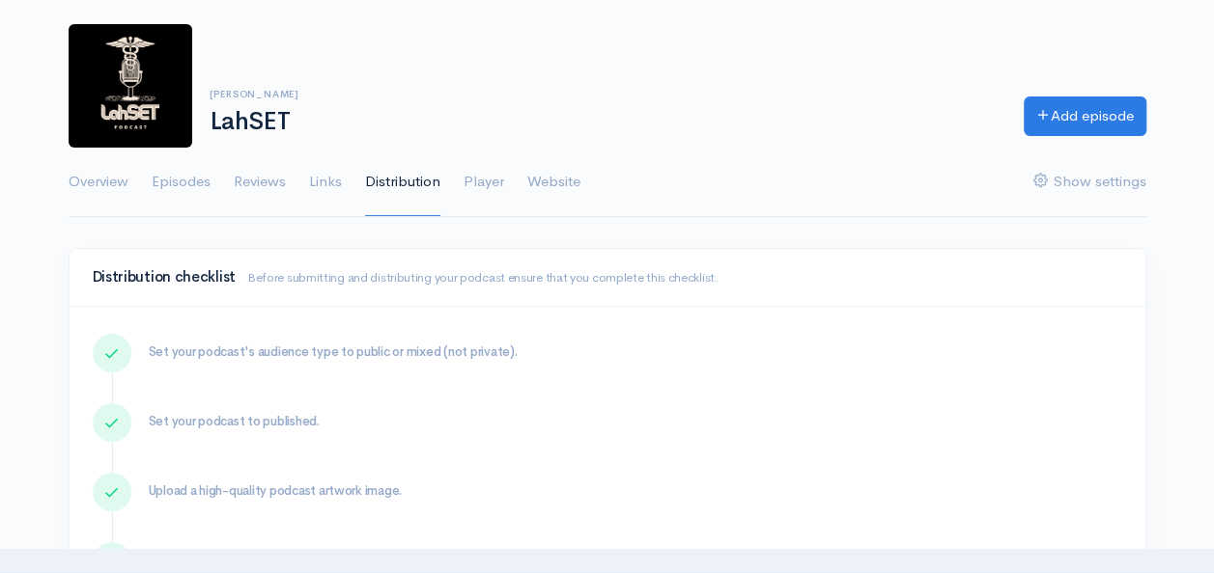
scroll to position [0, 0]
